Goal: Task Accomplishment & Management: Use online tool/utility

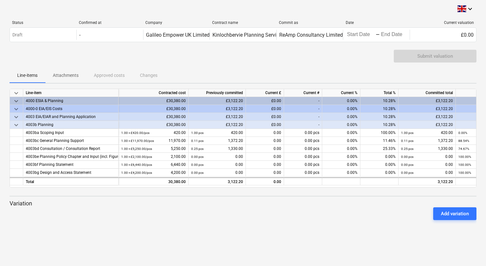
click at [261, 123] on div "£0.00" at bounding box center [265, 125] width 38 height 8
click at [301, 126] on div "-" at bounding box center [303, 125] width 38 height 8
click at [272, 124] on div "£0.00" at bounding box center [265, 125] width 38 height 8
click at [278, 124] on div "£0.00" at bounding box center [265, 125] width 38 height 8
click at [273, 125] on div "£0.00" at bounding box center [265, 125] width 38 height 8
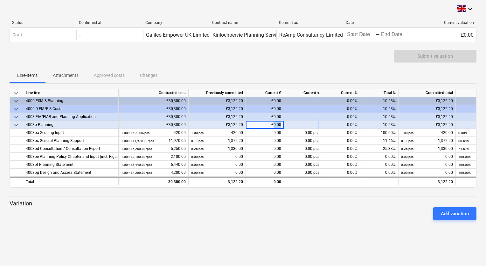
drag, startPoint x: 273, startPoint y: 125, endPoint x: 292, endPoint y: 125, distance: 18.8
click at [0, 0] on div "keyboard_arrow_down 4003b Planning £30,380.00 £3,122.20 £0.00 - 0.00% 10.28% £3…" at bounding box center [0, 0] width 0 height 0
click at [274, 202] on p "Variation" at bounding box center [243, 203] width 467 height 8
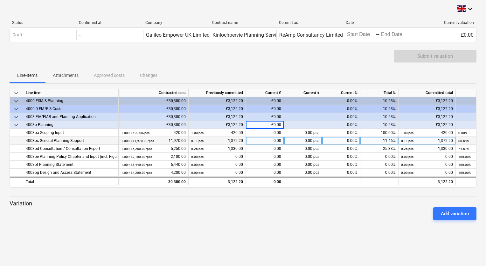
click at [268, 139] on div "0.00" at bounding box center [265, 141] width 38 height 8
type input "420"
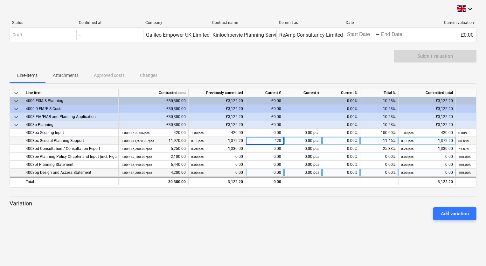
click at [267, 169] on div "0.00" at bounding box center [265, 172] width 38 height 8
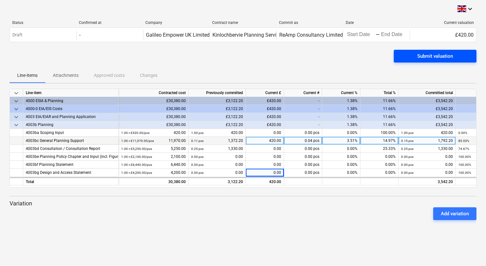
click at [446, 56] on div "Submit valuation" at bounding box center [436, 56] width 36 height 8
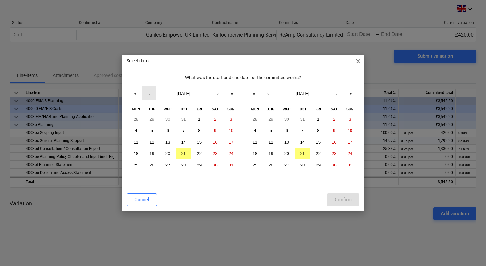
click at [148, 93] on button "‹" at bounding box center [149, 93] width 14 height 14
click at [140, 152] on button "21" at bounding box center [136, 153] width 16 height 11
click at [288, 154] on abbr "20" at bounding box center [287, 153] width 5 height 5
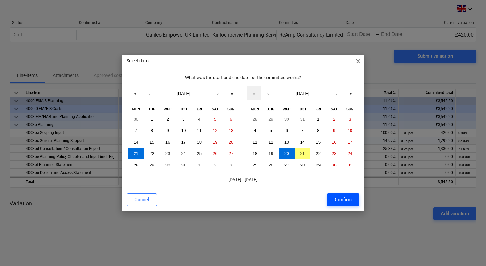
click at [340, 200] on div "Confirm" at bounding box center [343, 199] width 17 height 8
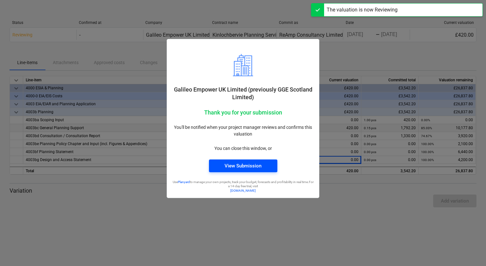
click at [263, 167] on span "View Submission" at bounding box center [243, 165] width 53 height 8
